Goal: Find specific page/section: Find specific page/section

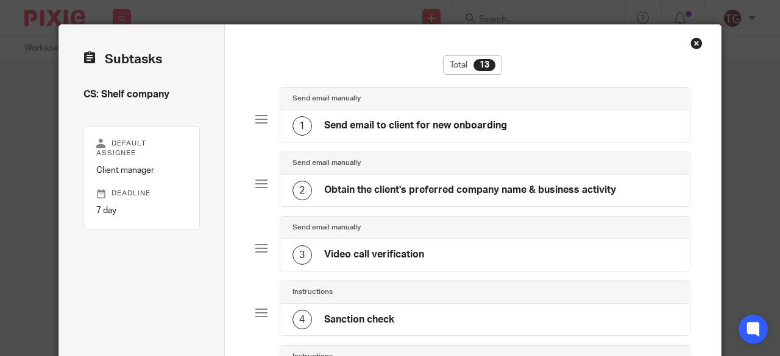
click at [694, 42] on div "Close this dialog window" at bounding box center [696, 43] width 12 height 12
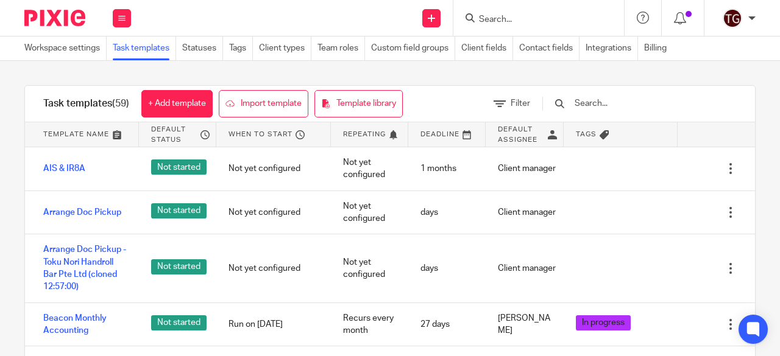
click at [630, 102] on input "text" at bounding box center [644, 103] width 142 height 13
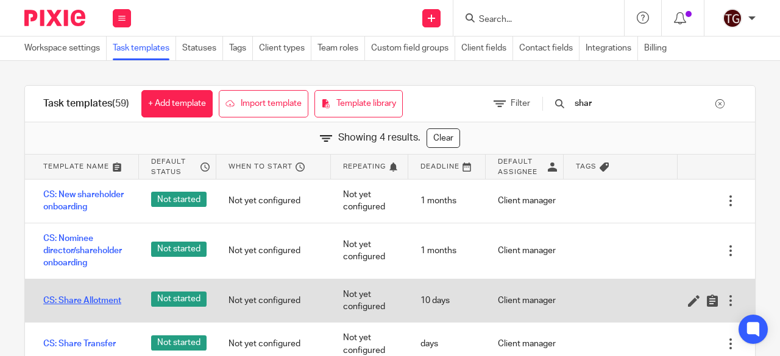
type input "shar"
click at [97, 298] on link "CS: Share Allotment" at bounding box center [82, 301] width 78 height 12
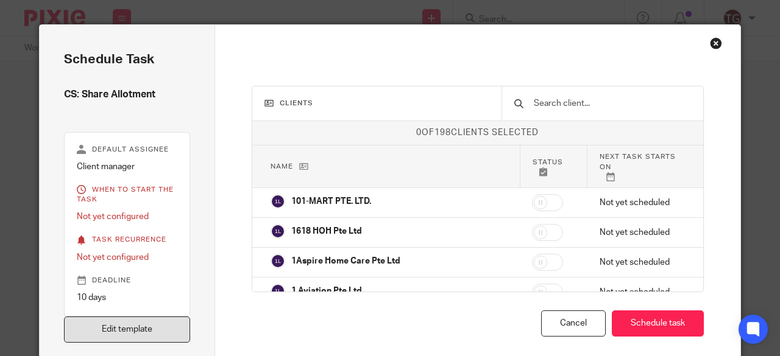
click at [160, 338] on link "Edit template" at bounding box center [127, 330] width 126 height 26
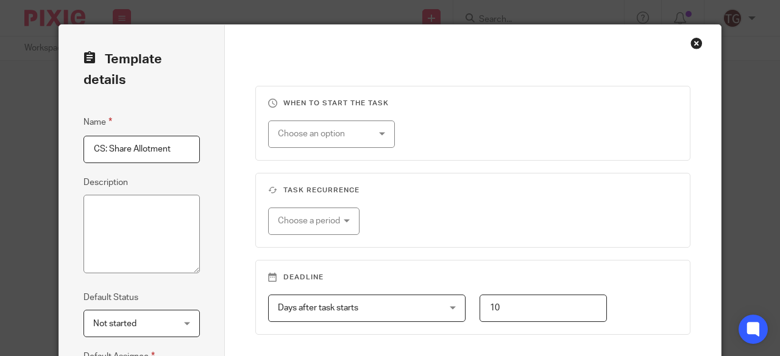
scroll to position [237, 0]
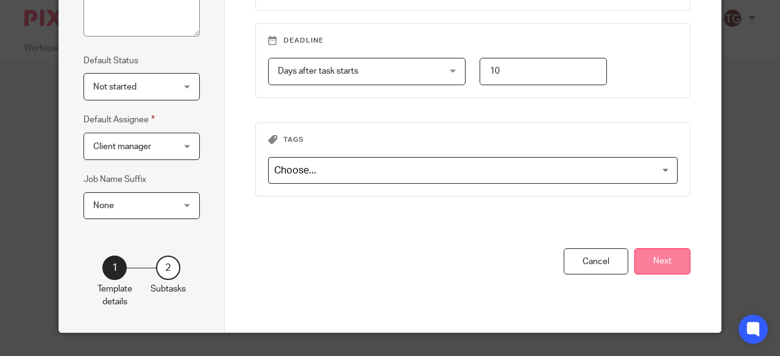
click at [651, 258] on button "Next" at bounding box center [662, 262] width 56 height 26
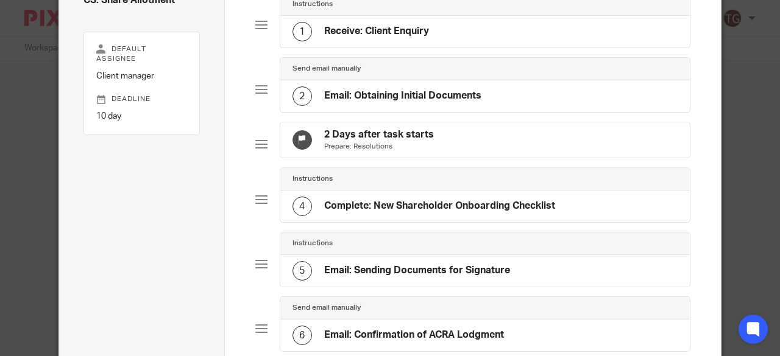
scroll to position [0, 0]
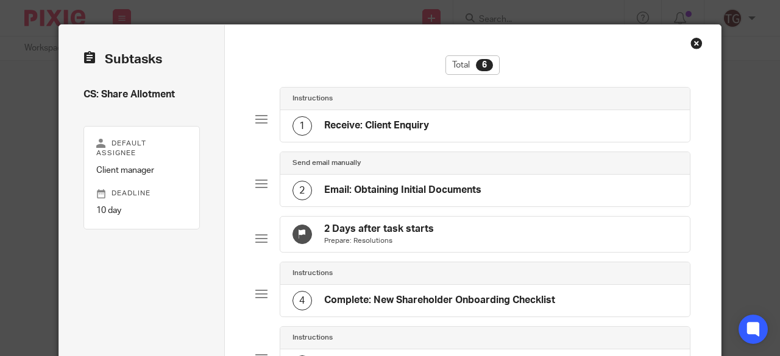
click at [691, 41] on div "Close this dialog window" at bounding box center [696, 43] width 12 height 12
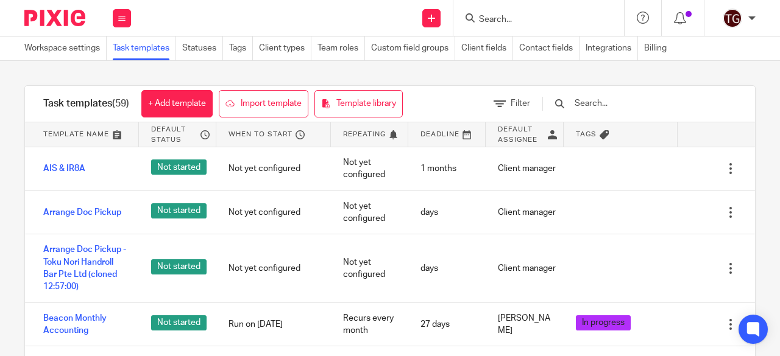
click at [540, 19] on input "Search" at bounding box center [533, 20] width 110 height 11
click at [510, 18] on input "Search" at bounding box center [533, 20] width 110 height 11
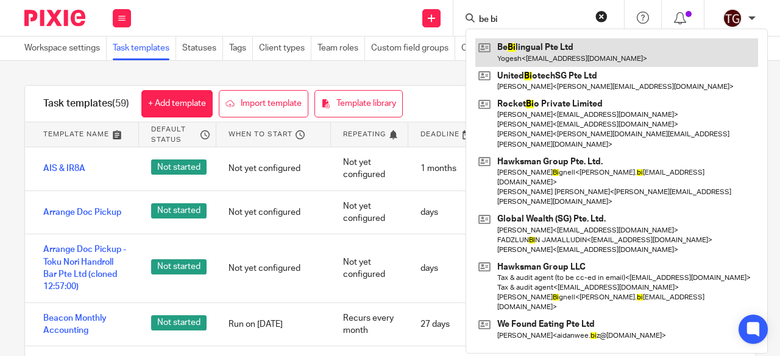
type input "be bi"
click at [526, 52] on link at bounding box center [616, 52] width 283 height 28
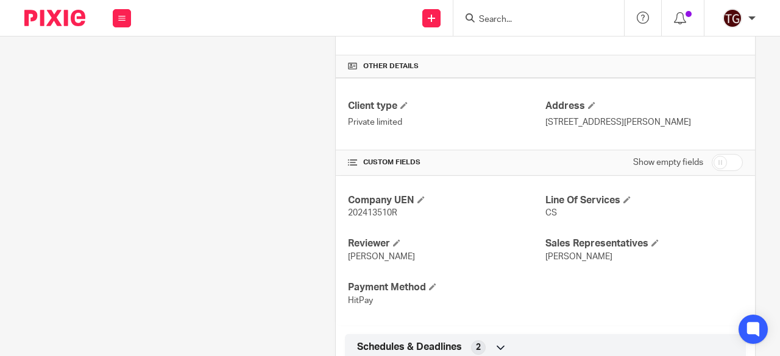
scroll to position [426, 0]
